Goal: Browse casually

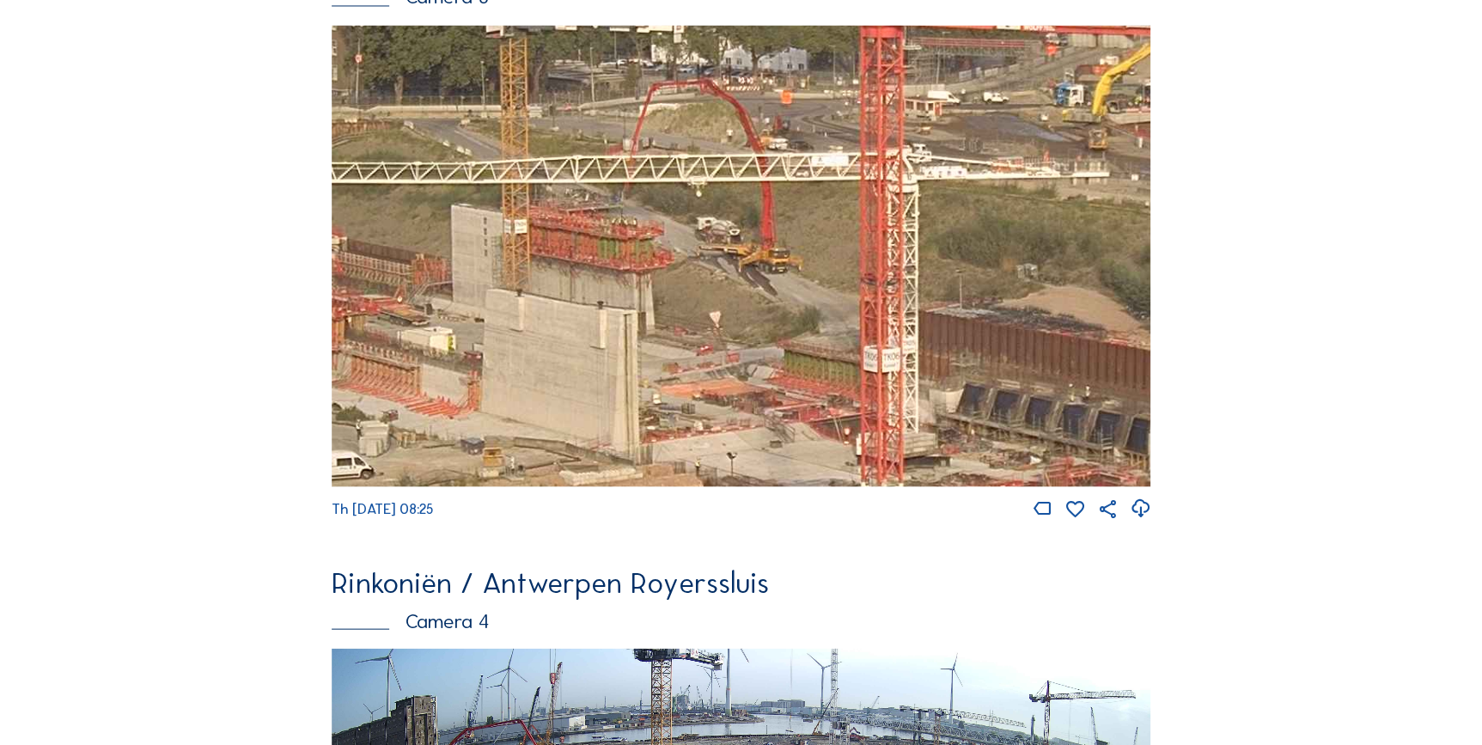
scroll to position [1483, 0]
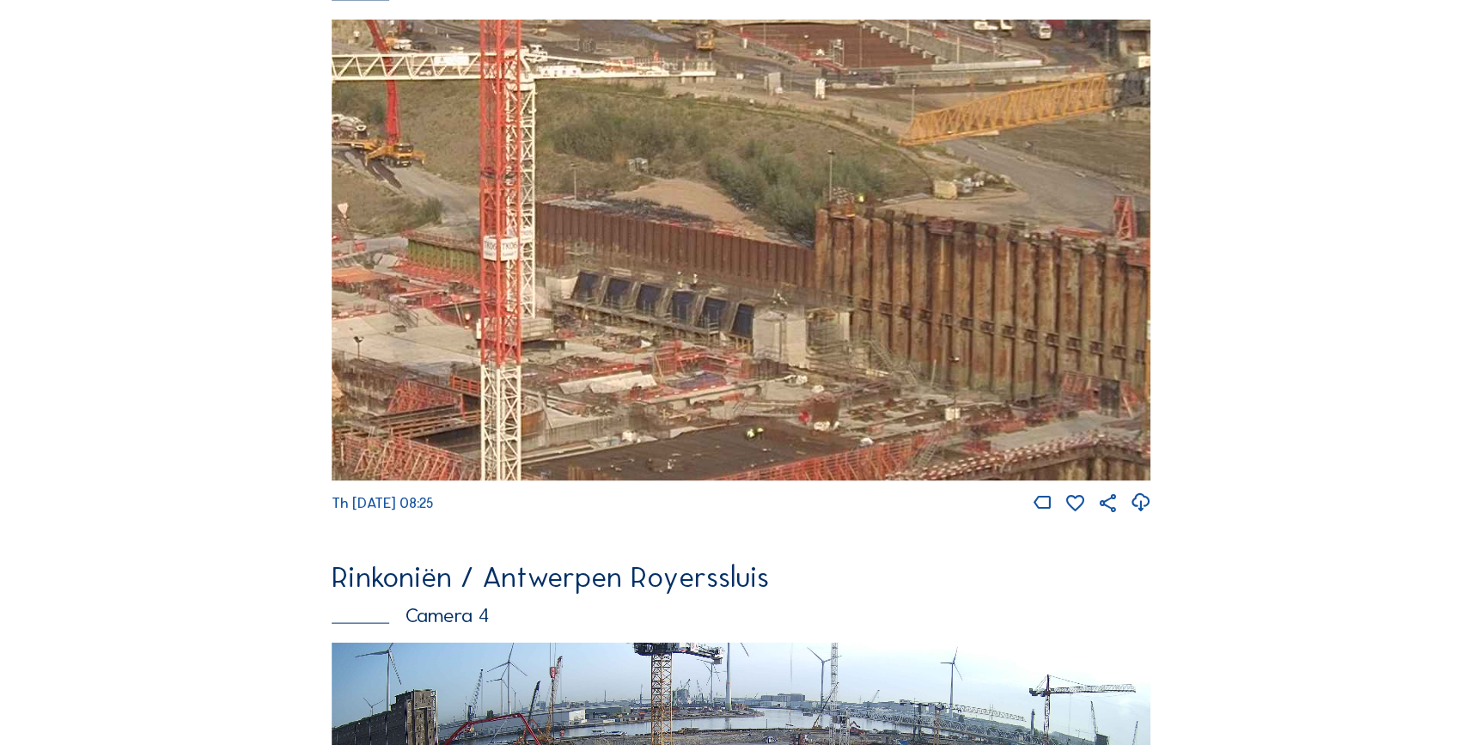
drag, startPoint x: 947, startPoint y: 286, endPoint x: 691, endPoint y: 311, distance: 257.2
click at [691, 311] on img at bounding box center [741, 249] width 819 height 461
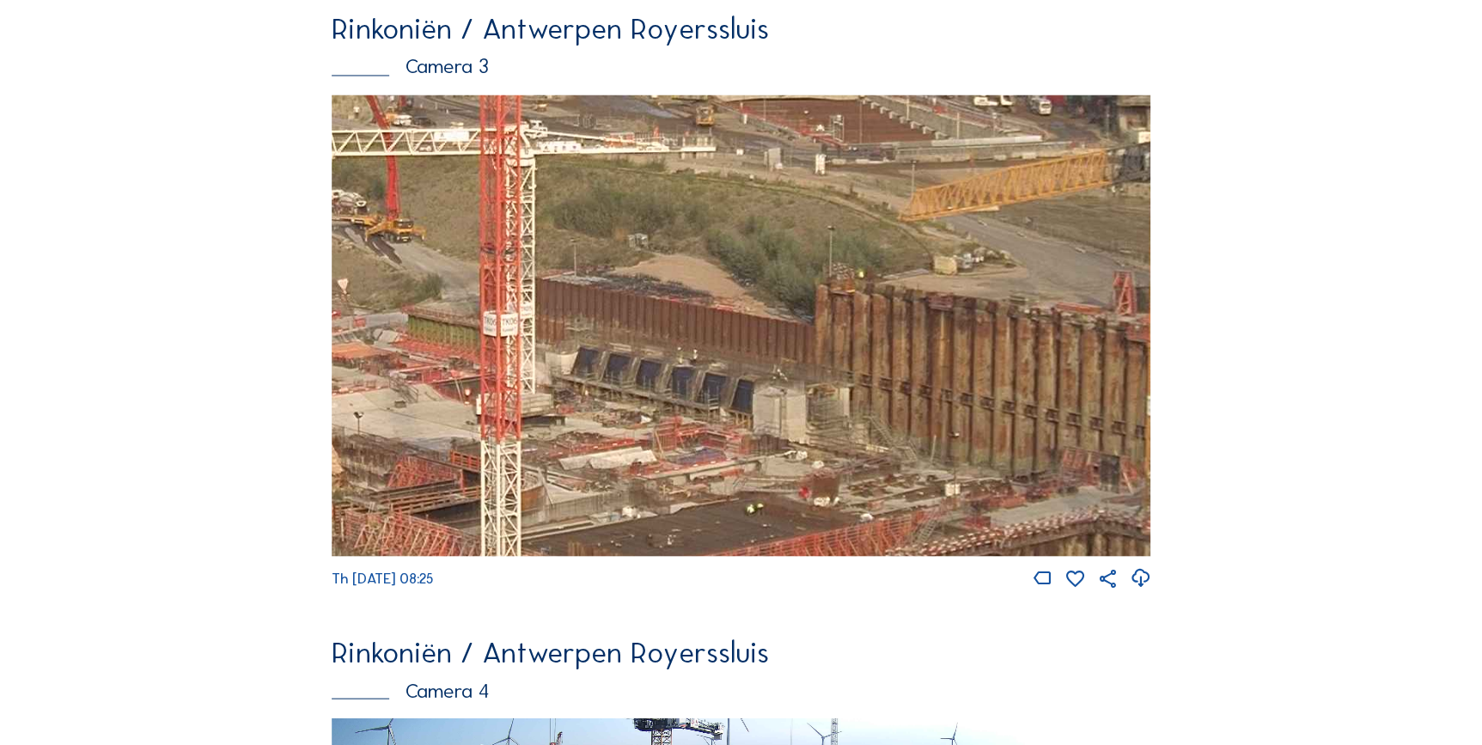
scroll to position [1405, 0]
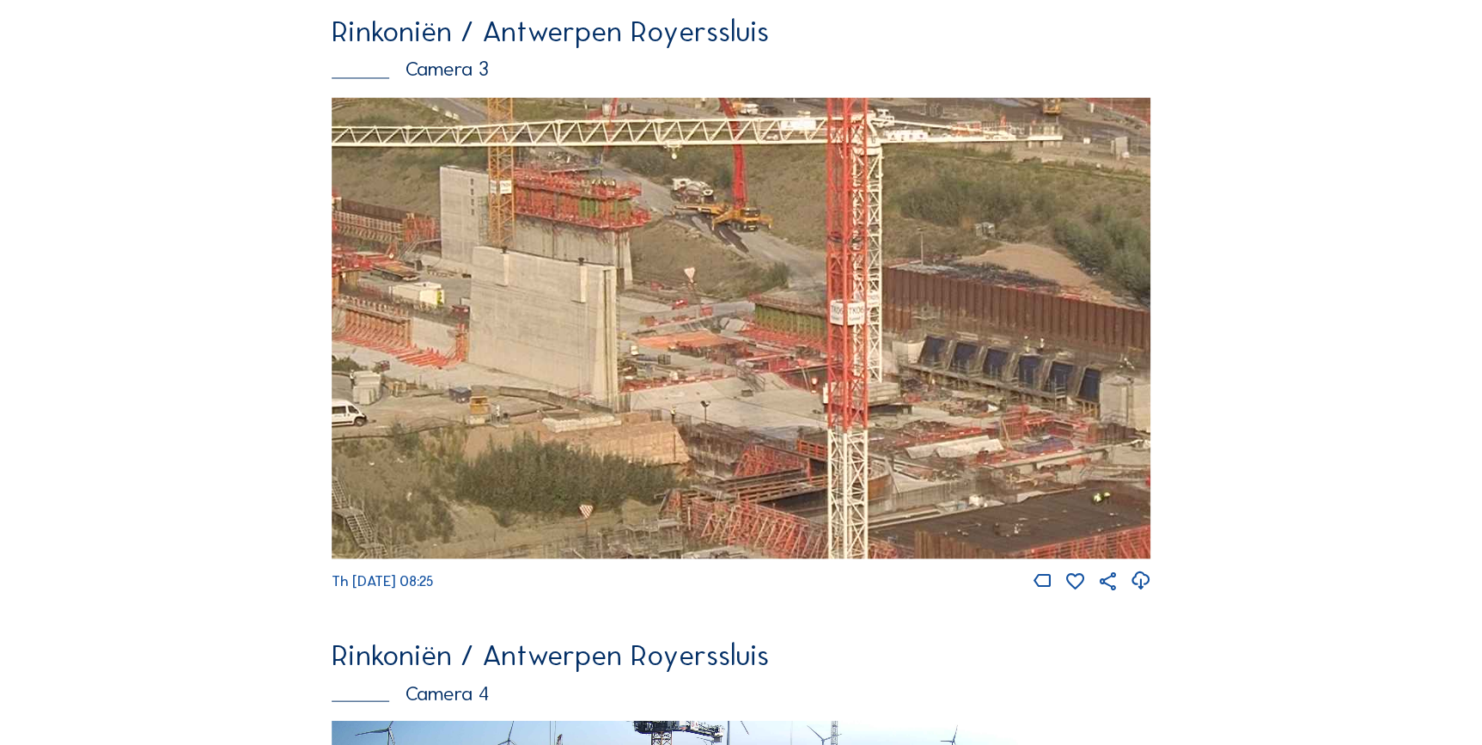
drag, startPoint x: 382, startPoint y: 450, endPoint x: 725, endPoint y: 436, distance: 343.0
click at [725, 436] on img at bounding box center [741, 327] width 819 height 461
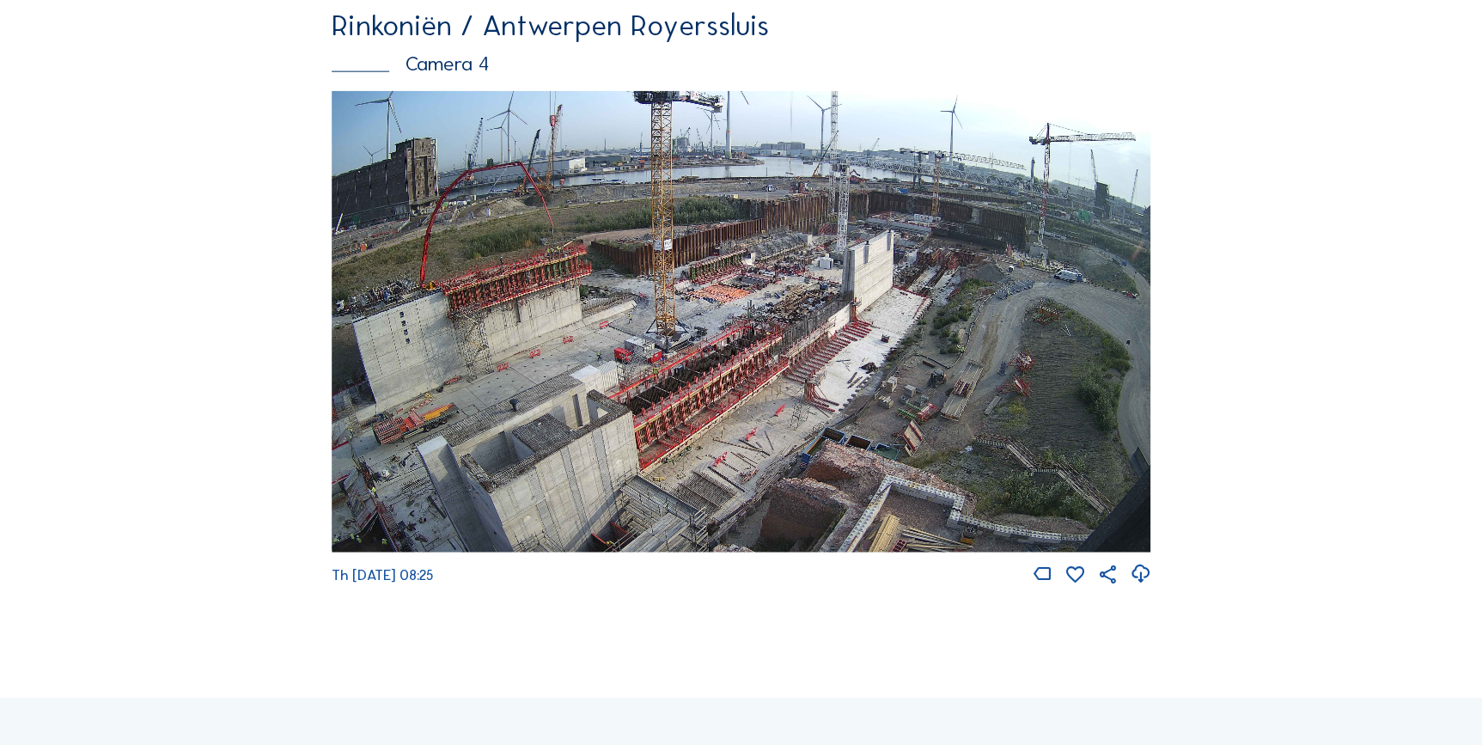
scroll to position [2030, 0]
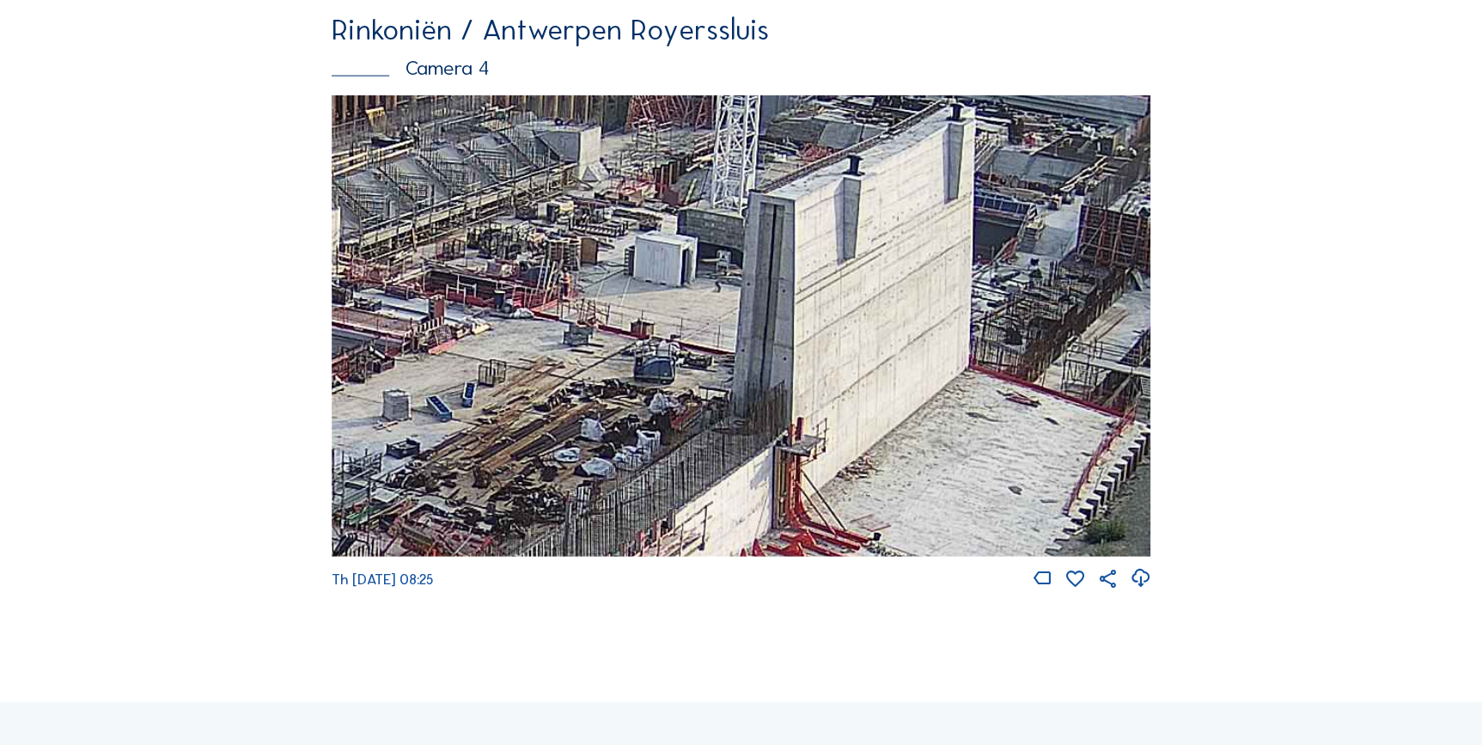
drag, startPoint x: 769, startPoint y: 318, endPoint x: 662, endPoint y: 317, distance: 106.5
click at [662, 317] on img at bounding box center [741, 325] width 819 height 461
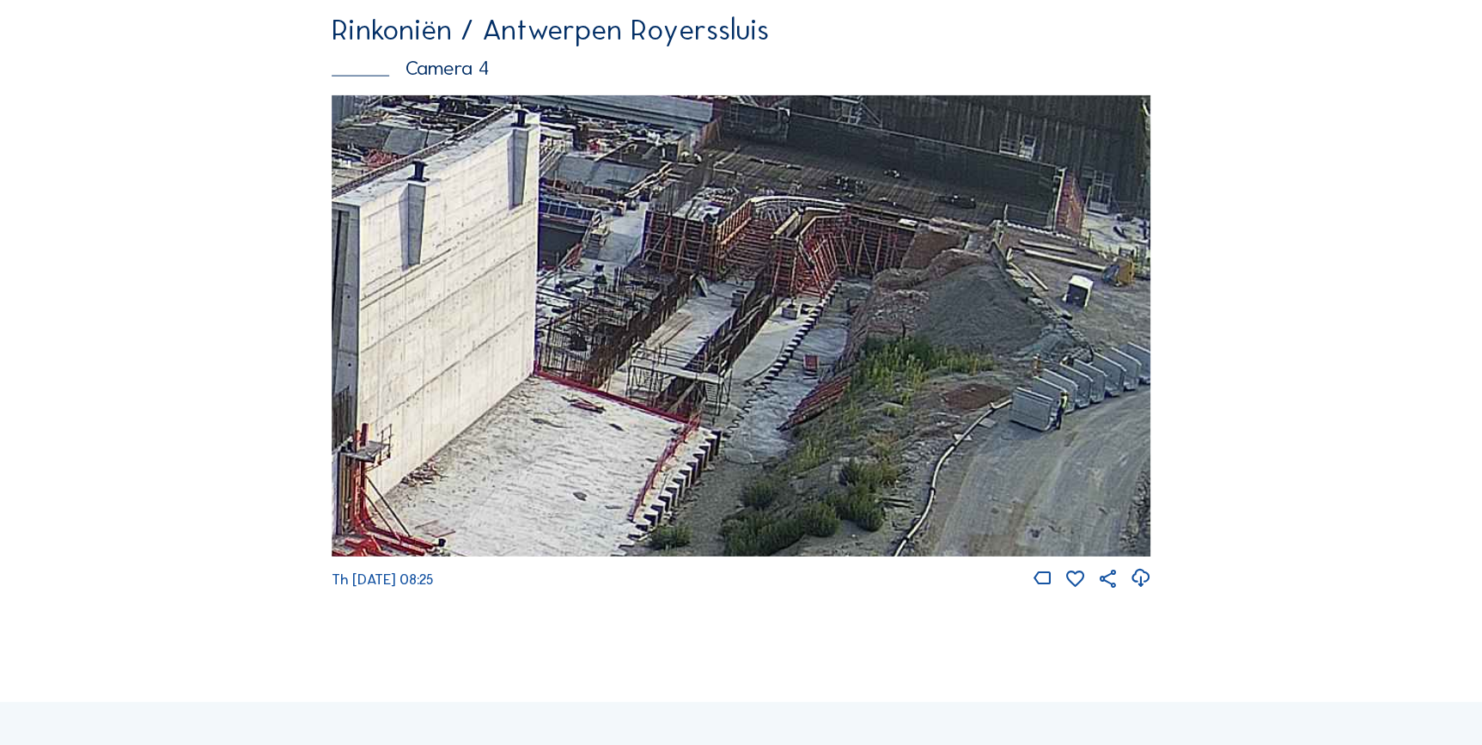
drag, startPoint x: 662, startPoint y: 317, endPoint x: 218, endPoint y: 320, distance: 444.1
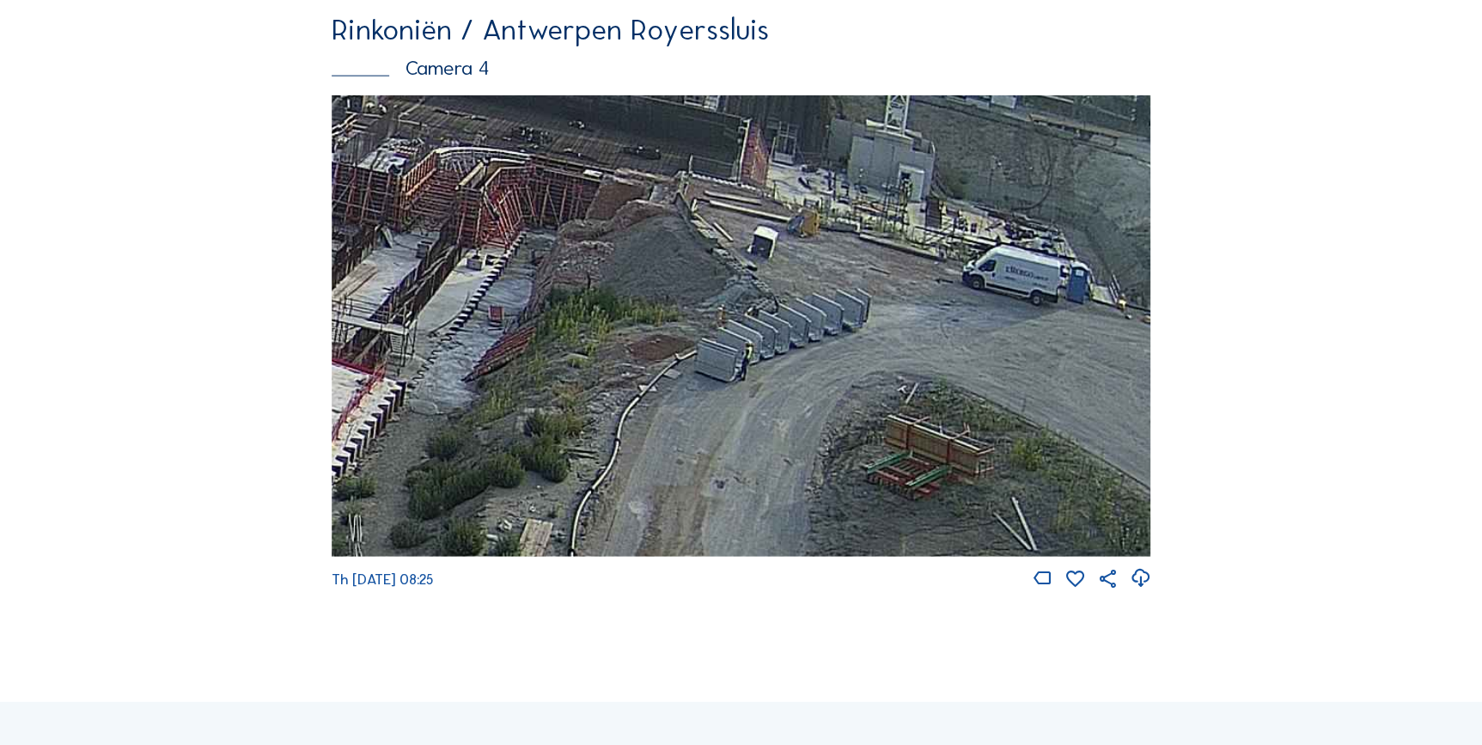
drag, startPoint x: 1039, startPoint y: 377, endPoint x: 733, endPoint y: 328, distance: 310.5
click at [733, 328] on img at bounding box center [741, 325] width 819 height 461
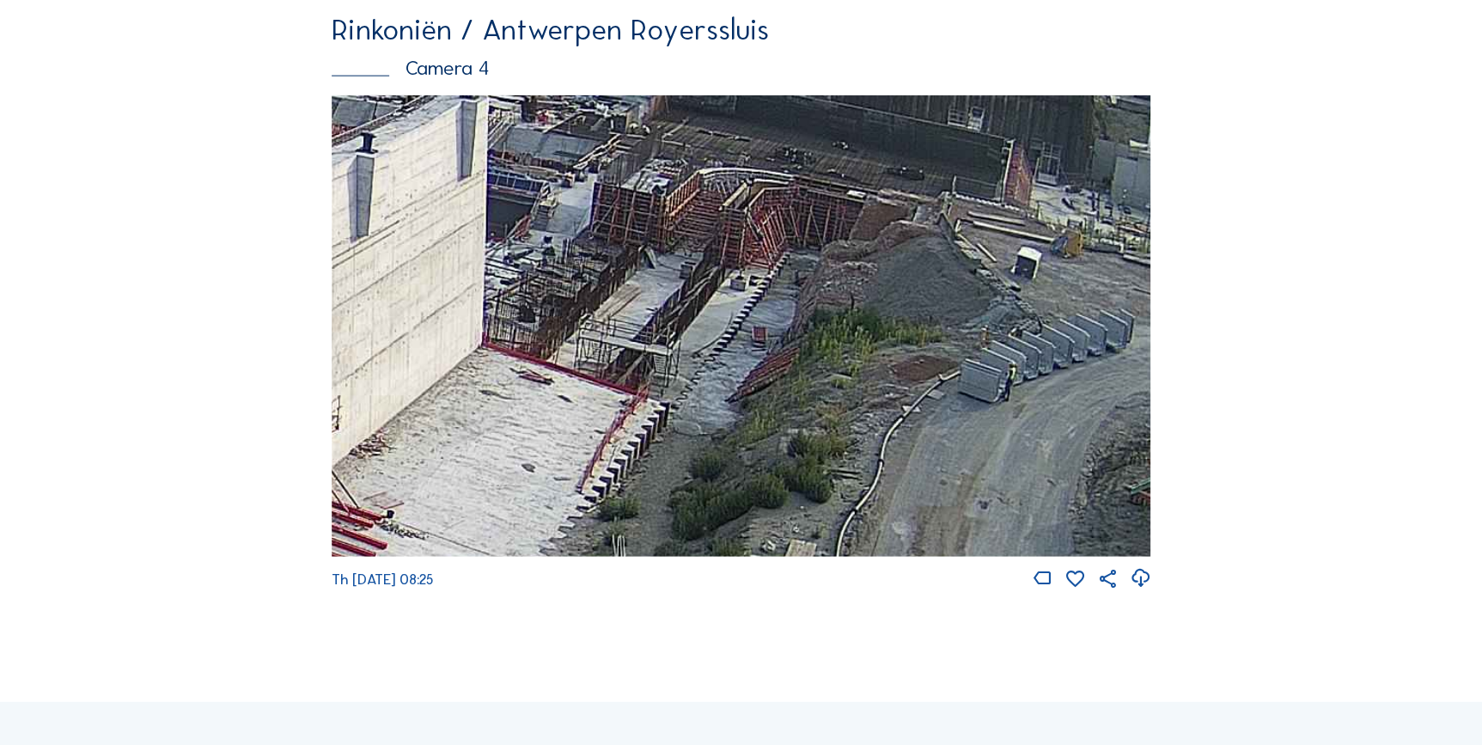
drag, startPoint x: 729, startPoint y: 327, endPoint x: 998, endPoint y: 352, distance: 270.0
click at [998, 352] on img at bounding box center [741, 325] width 819 height 461
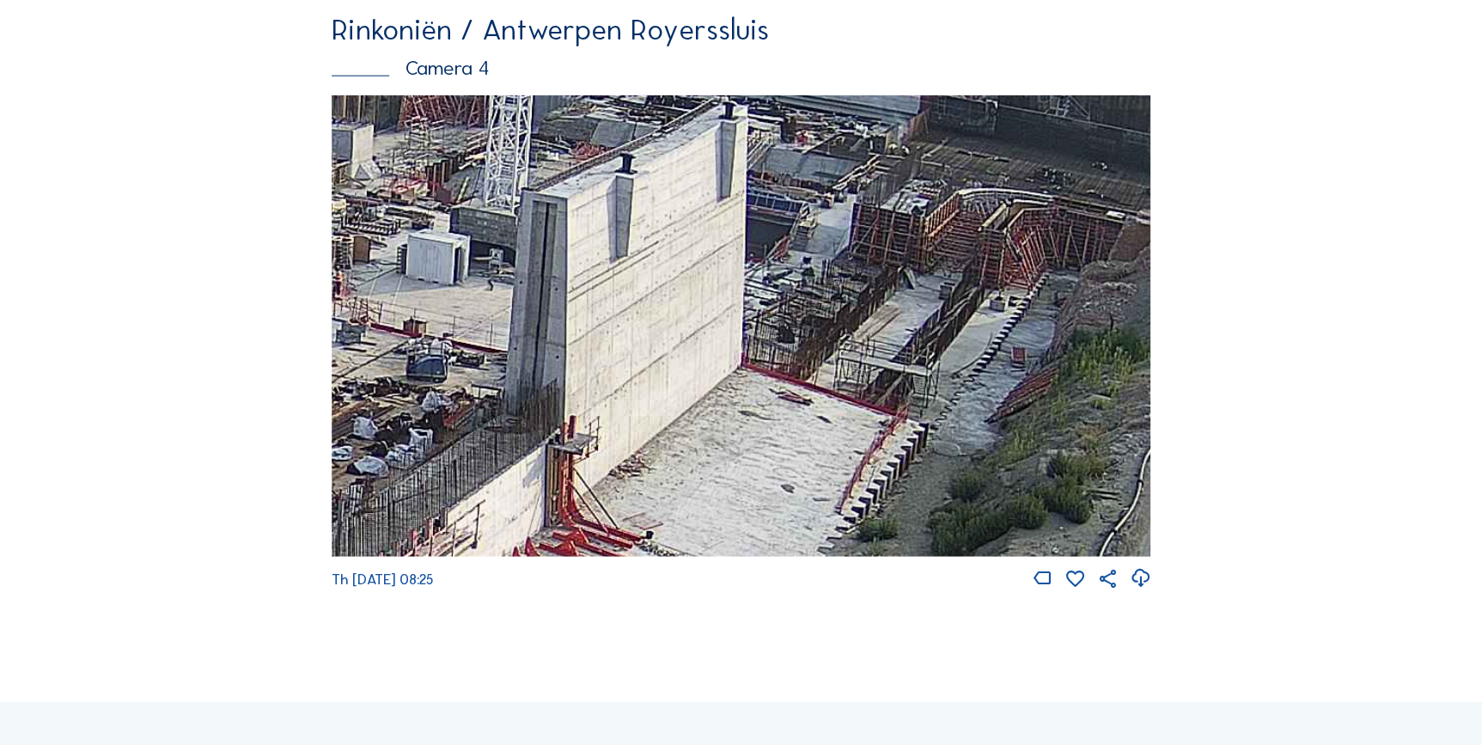
drag, startPoint x: 800, startPoint y: 331, endPoint x: 1050, endPoint y: 350, distance: 251.5
click at [1050, 350] on img at bounding box center [741, 325] width 819 height 461
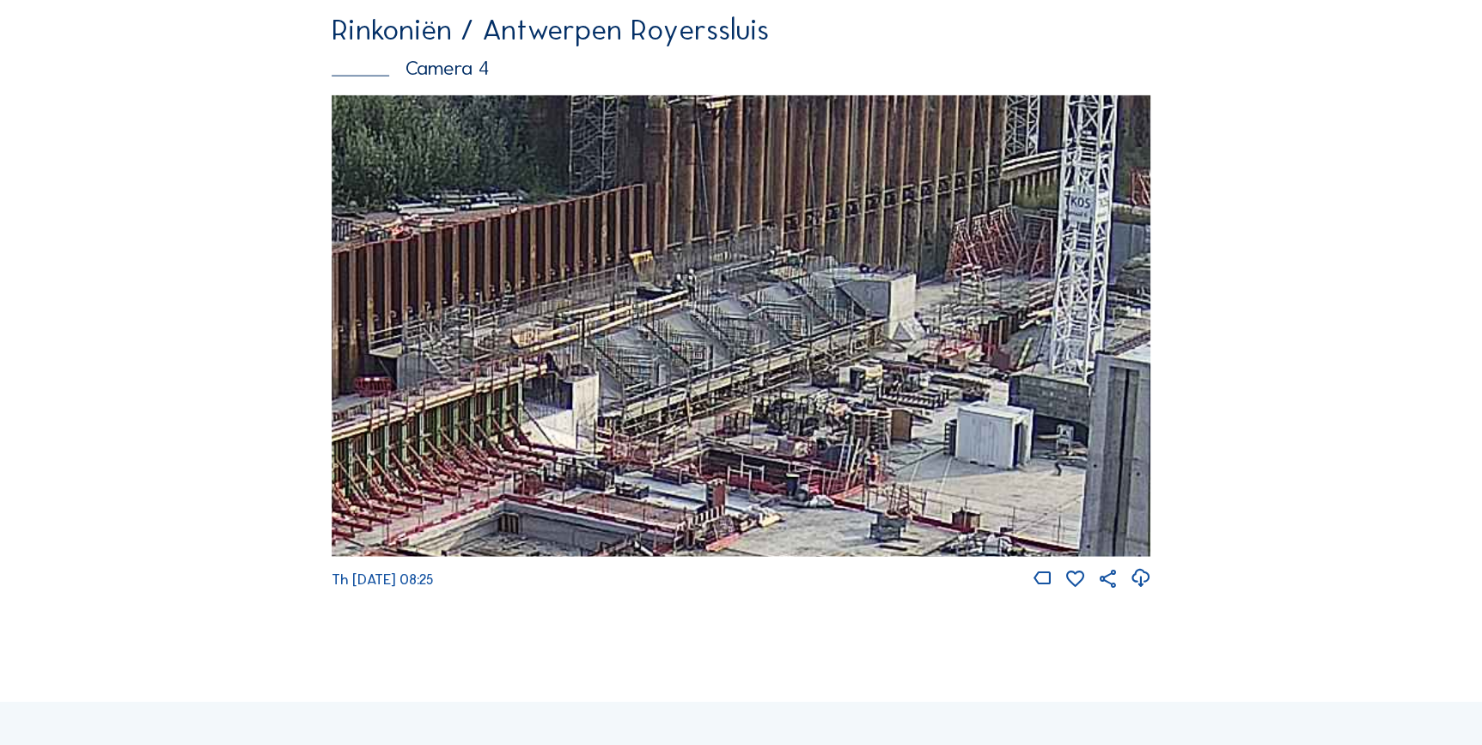
drag, startPoint x: 735, startPoint y: 266, endPoint x: 586, endPoint y: 294, distance: 152.0
click at [586, 294] on img at bounding box center [741, 325] width 819 height 461
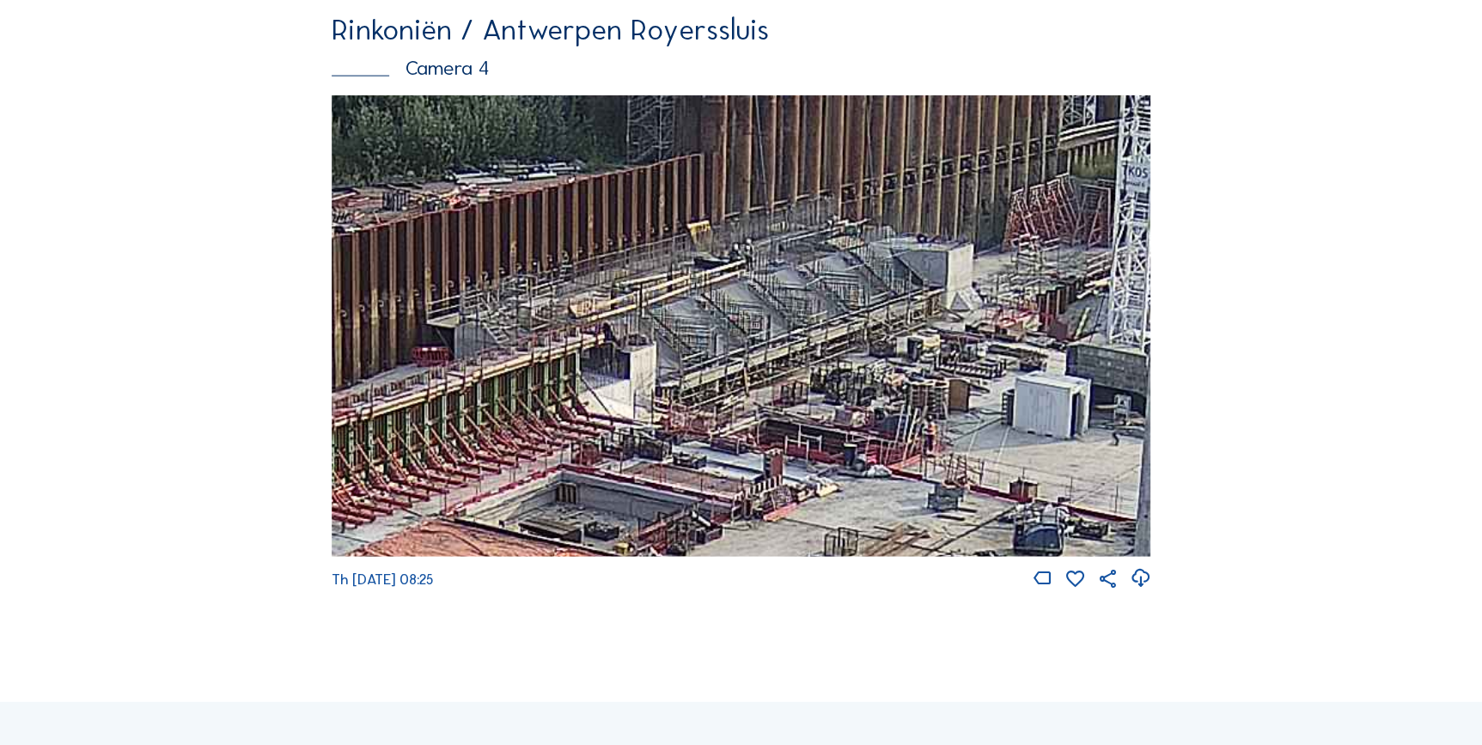
drag, startPoint x: 490, startPoint y: 338, endPoint x: 622, endPoint y: 294, distance: 138.8
click at [622, 294] on img at bounding box center [741, 325] width 819 height 461
